Goal: Task Accomplishment & Management: Manage account settings

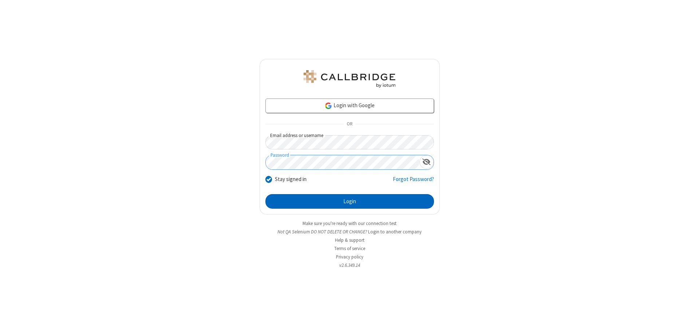
click at [349, 202] on button "Login" at bounding box center [349, 201] width 169 height 15
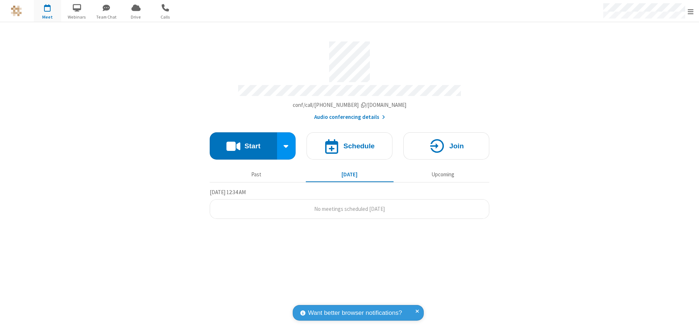
click at [691, 11] on span "Open menu" at bounding box center [691, 11] width 6 height 7
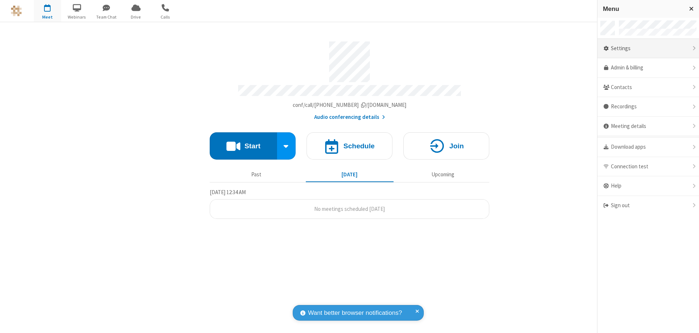
click at [648, 48] on div "Settings" at bounding box center [648, 49] width 102 height 20
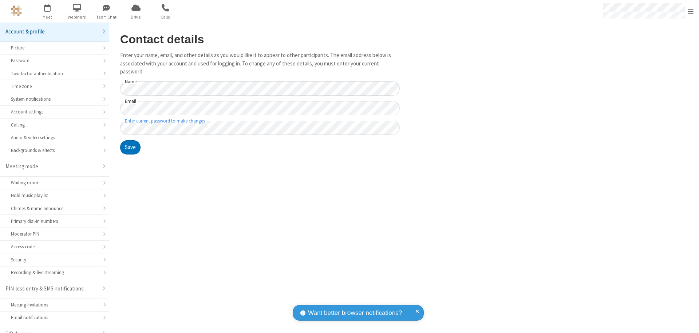
scroll to position [10, 0]
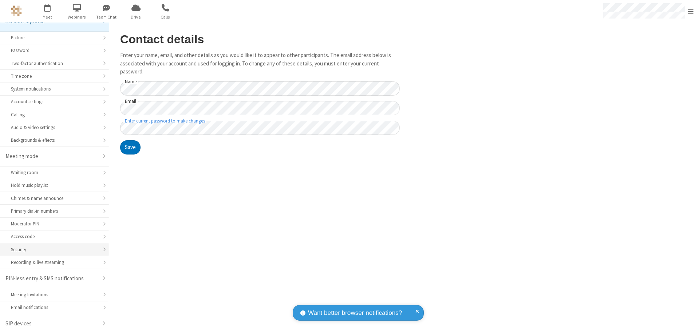
click at [52, 250] on div "Security" at bounding box center [54, 249] width 87 height 7
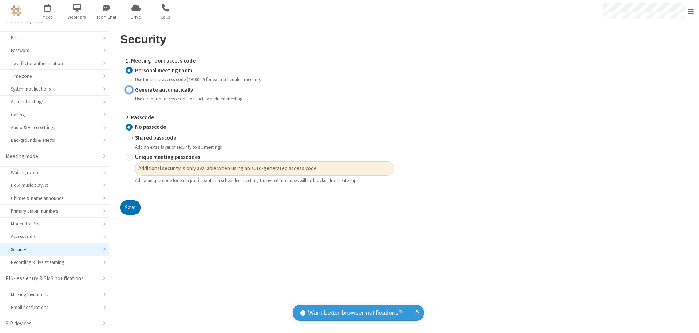
click at [129, 90] on input "Generate automatically" at bounding box center [129, 90] width 7 height 8
radio input "true"
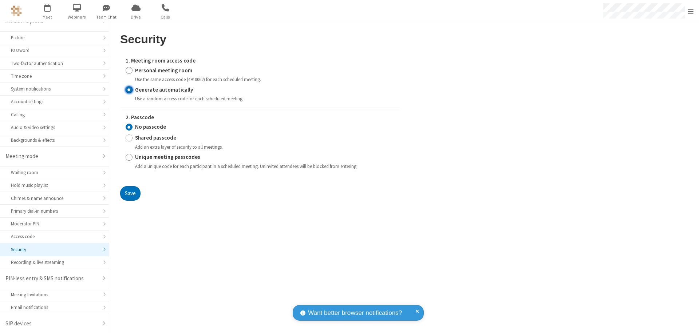
click at [129, 127] on input "No passcode" at bounding box center [129, 127] width 7 height 8
click at [130, 193] on button "Save" at bounding box center [130, 193] width 20 height 15
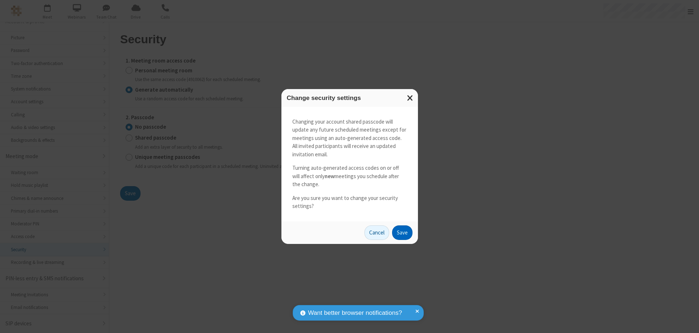
click at [402, 233] on button "Save" at bounding box center [402, 233] width 20 height 15
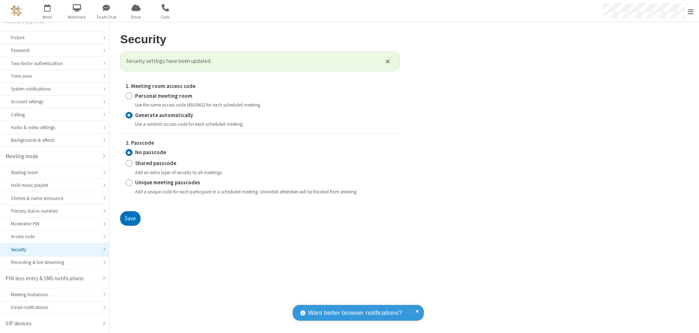
click at [691, 11] on span "Open menu" at bounding box center [691, 11] width 6 height 7
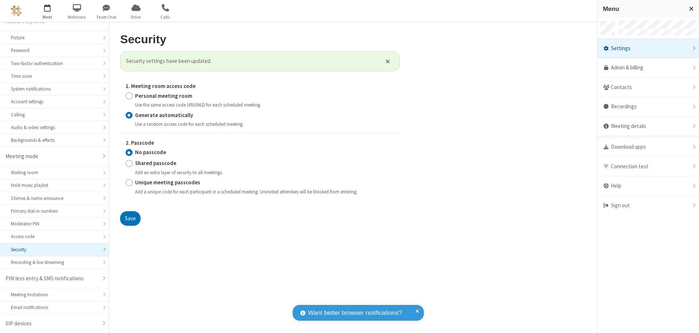
click at [47, 11] on span "button" at bounding box center [47, 7] width 27 height 12
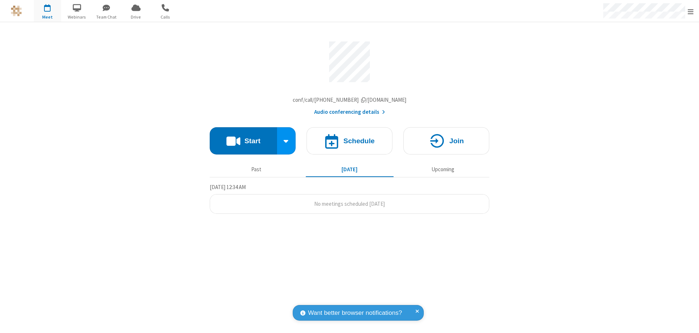
click at [349, 143] on h4 "Schedule" at bounding box center [358, 141] width 31 height 7
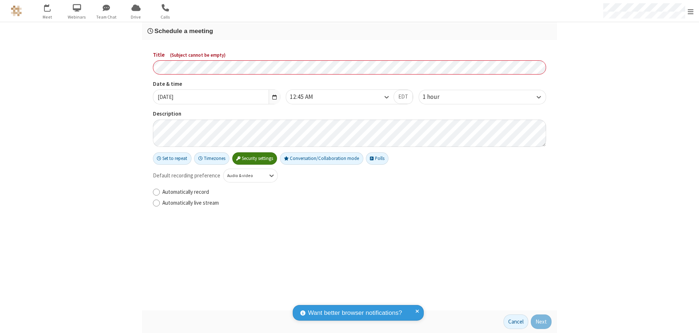
click at [349, 31] on h3 "Schedule a meeting" at bounding box center [349, 31] width 404 height 7
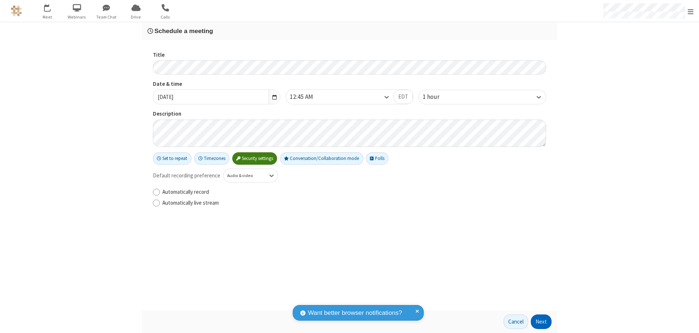
click at [541, 322] on button "Next" at bounding box center [541, 322] width 21 height 15
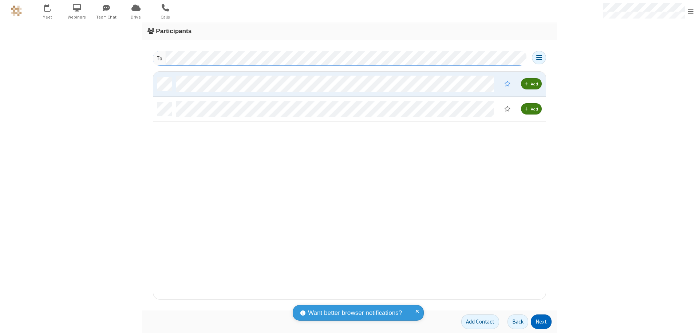
click at [541, 322] on button "Next" at bounding box center [541, 322] width 21 height 15
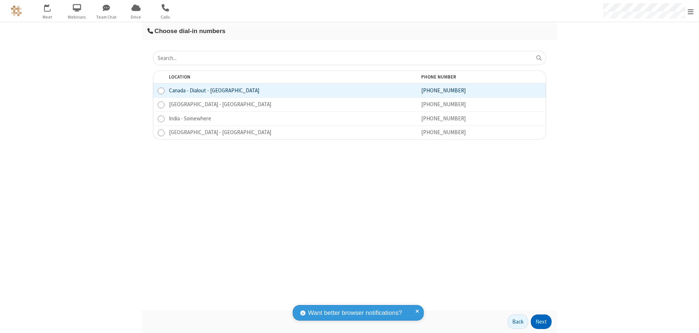
click at [541, 322] on button "Next" at bounding box center [541, 322] width 21 height 15
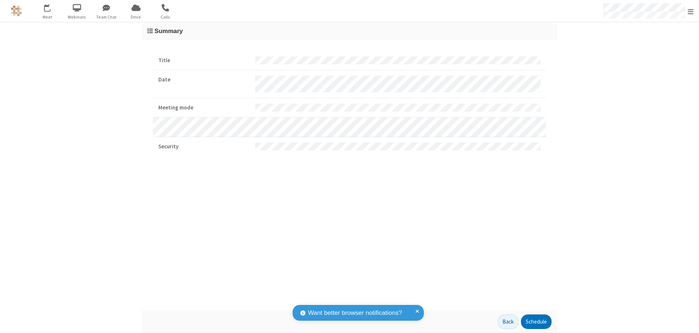
click at [536, 322] on button "Schedule" at bounding box center [536, 322] width 31 height 15
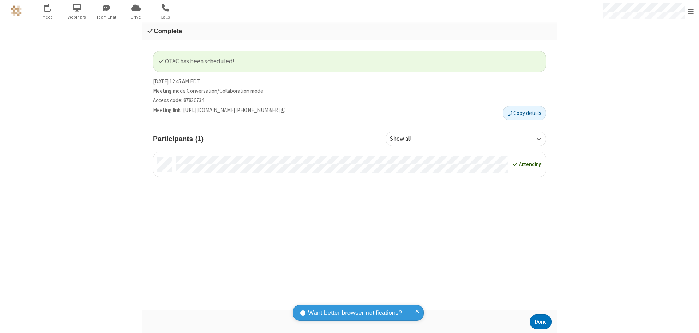
click at [541, 322] on button "Done" at bounding box center [541, 322] width 22 height 15
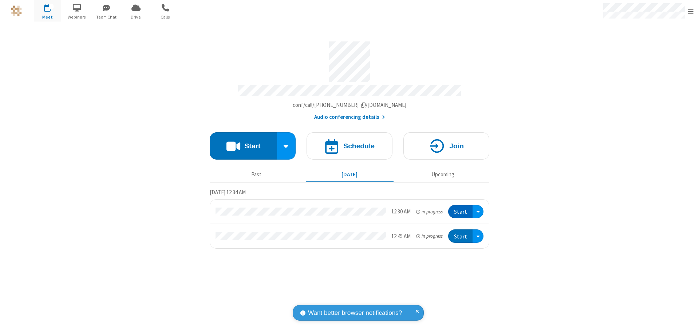
click at [461, 209] on button "Start" at bounding box center [460, 211] width 24 height 13
